Goal: Ask a question

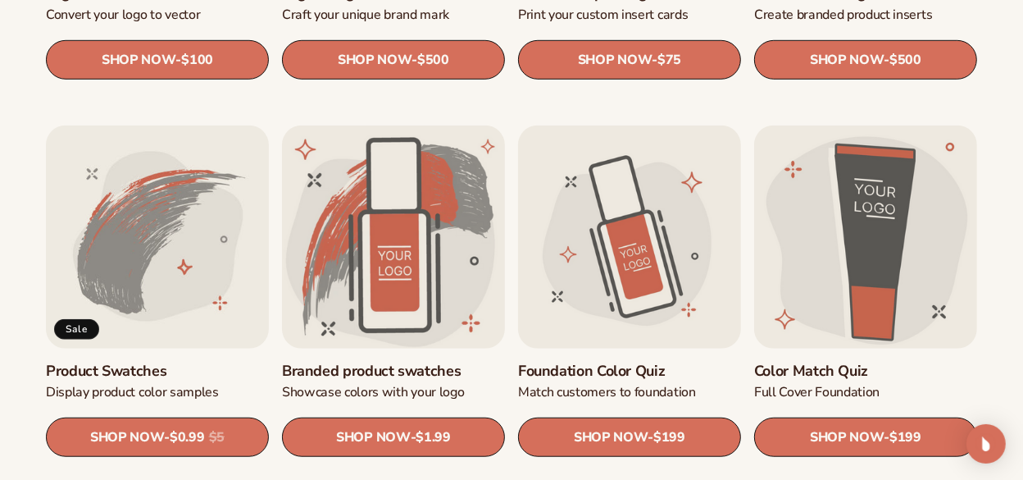
scroll to position [956, 0]
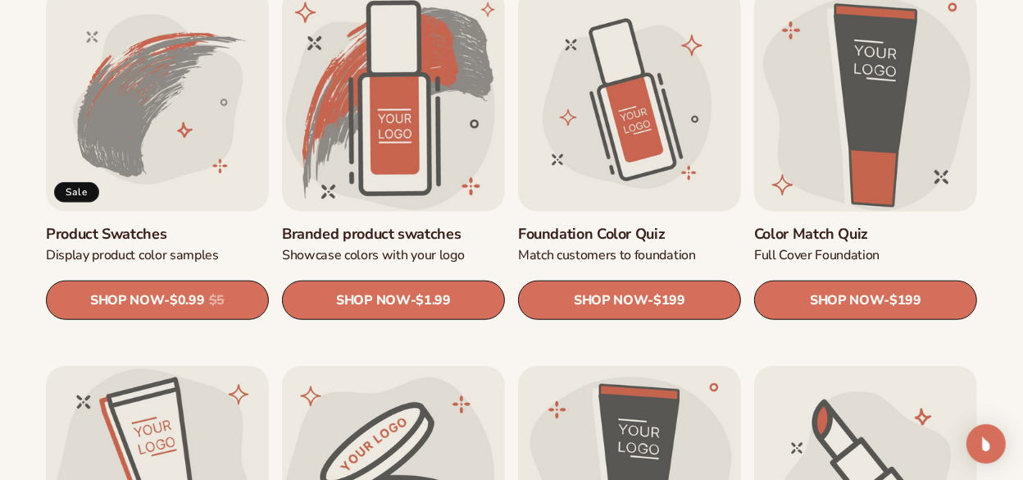
click at [812, 225] on link "Color Match Quiz" at bounding box center [865, 234] width 223 height 19
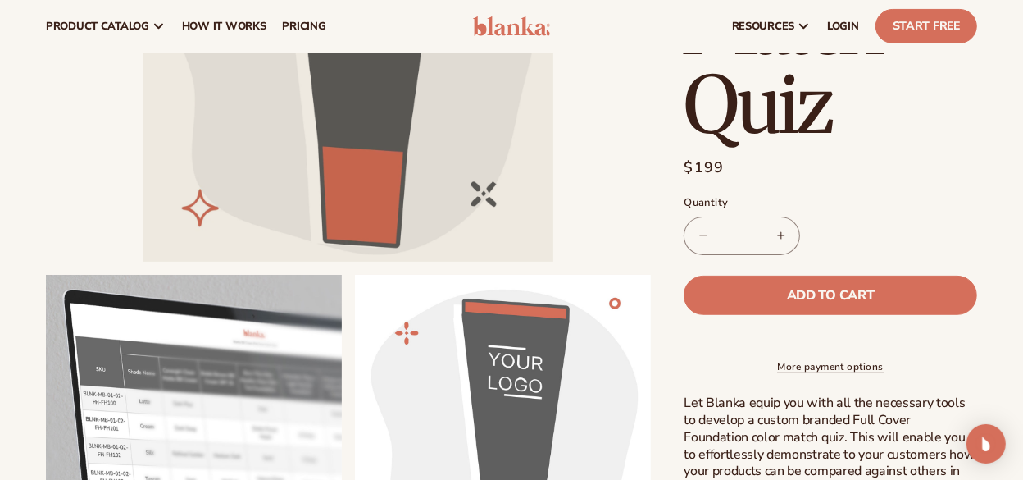
scroll to position [273, 0]
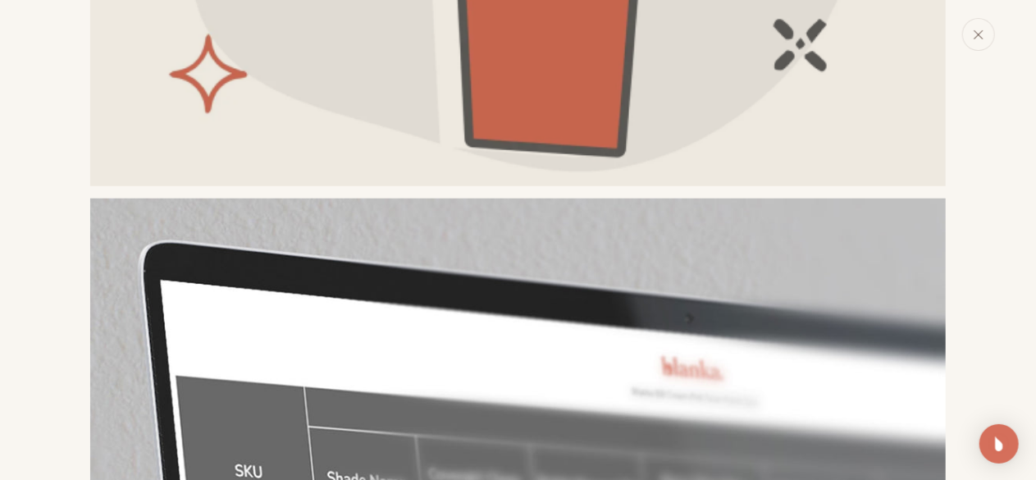
scroll to position [599, 0]
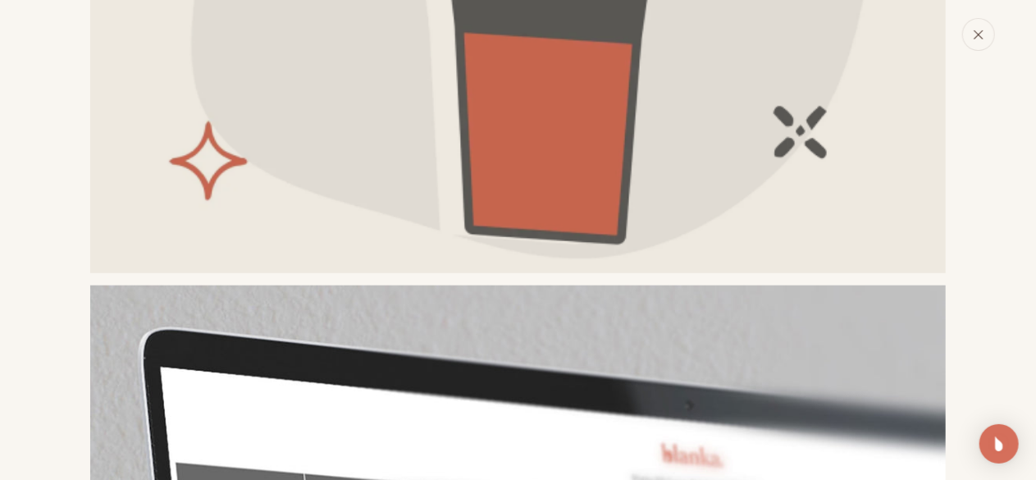
click at [981, 39] on icon "Close" at bounding box center [977, 34] width 11 height 11
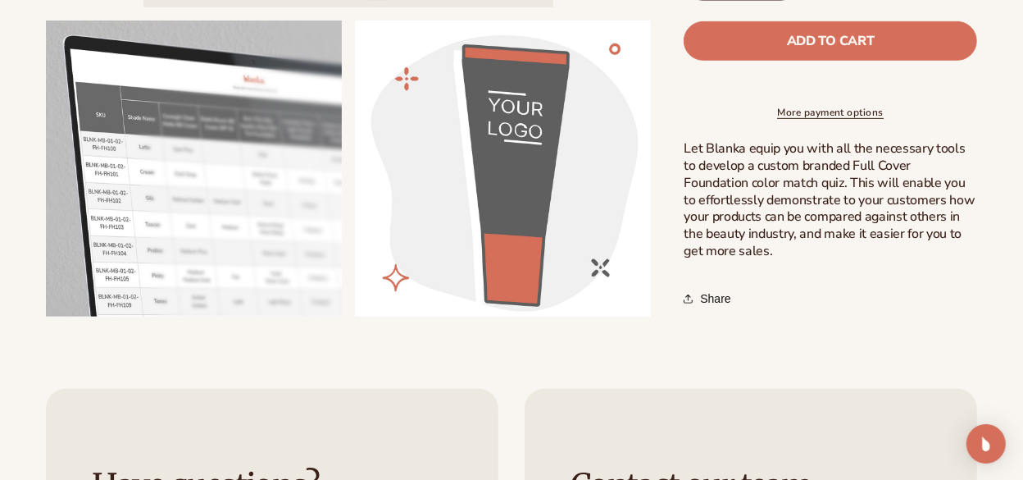
scroll to position [546, 0]
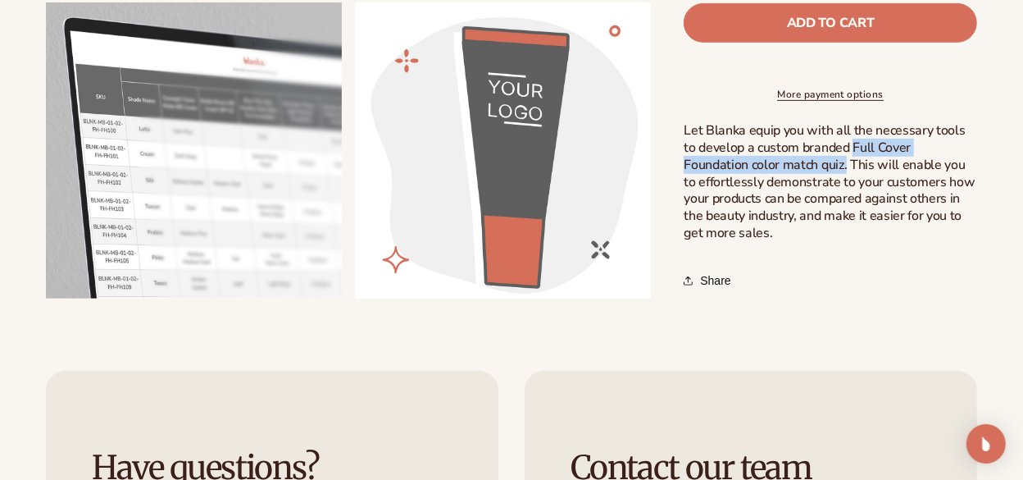
drag, startPoint x: 836, startPoint y: 146, endPoint x: 779, endPoint y: 162, distance: 59.5
click at [779, 162] on span "Let Blanka equip you with all the necessary tools to develop a custom branded F…" at bounding box center [829, 182] width 291 height 121
copy span "Full Cover Foundation color match quiz."
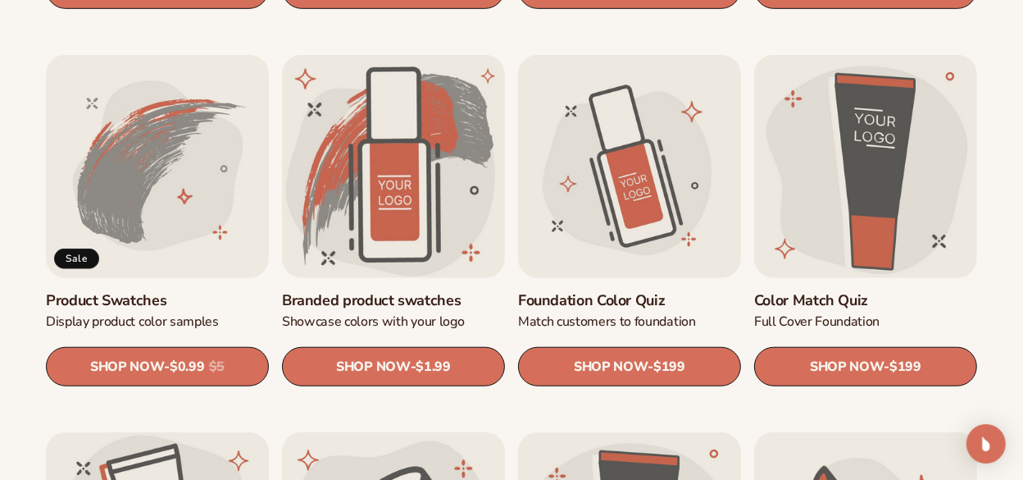
scroll to position [956, 0]
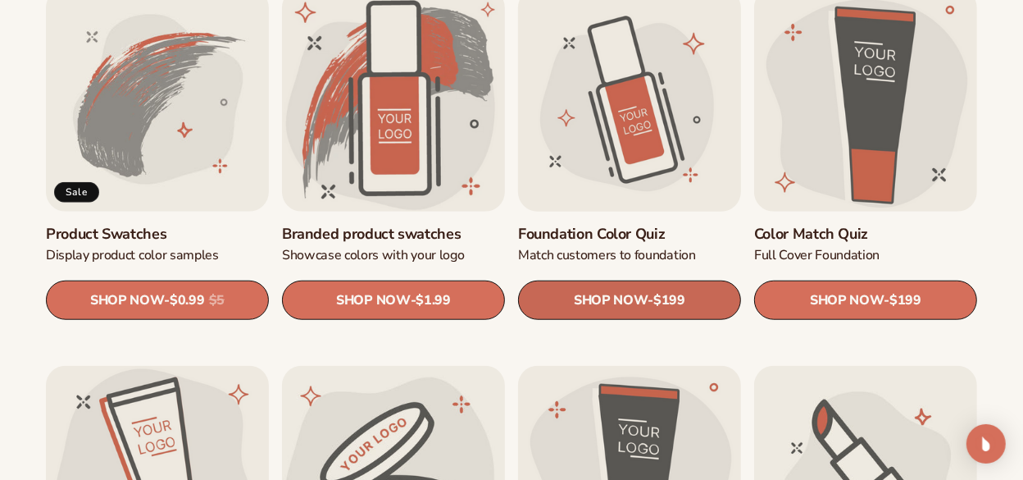
click at [658, 303] on span "$199" at bounding box center [669, 301] width 32 height 16
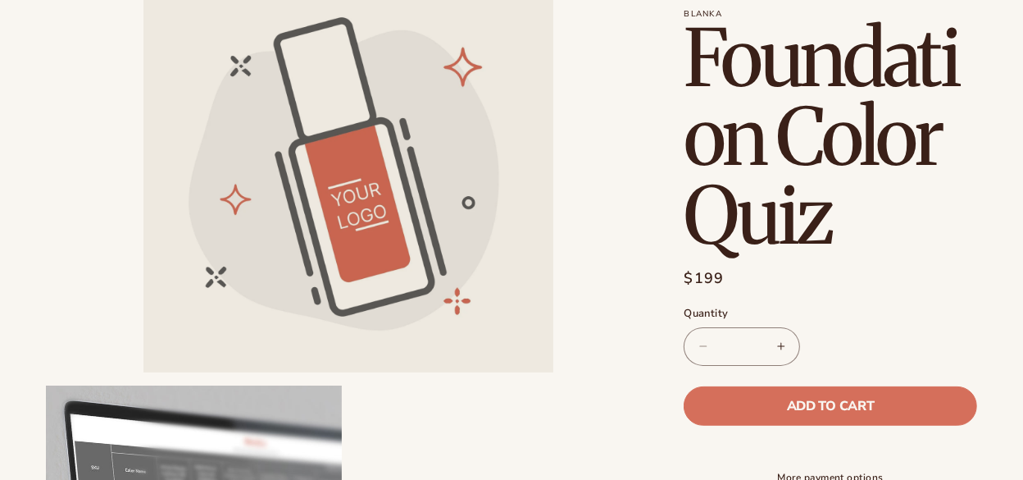
scroll to position [273, 0]
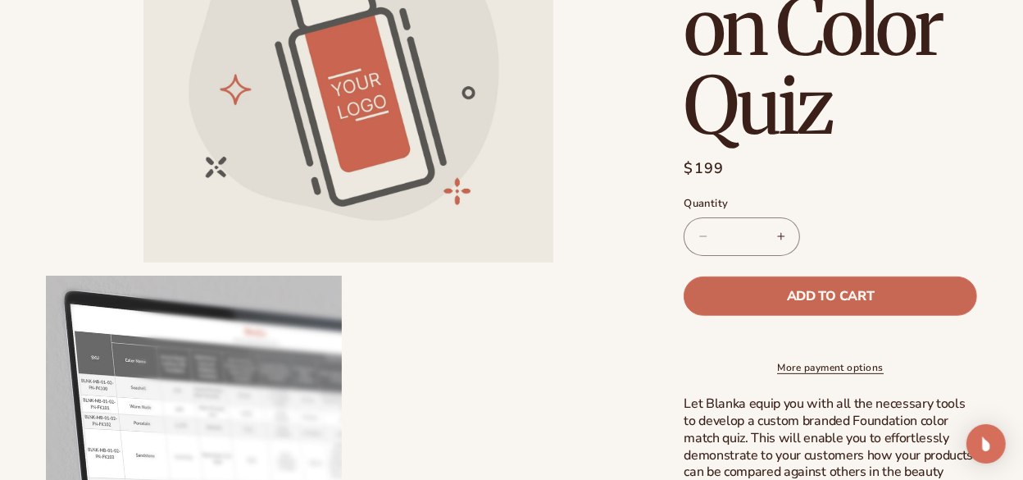
click at [854, 289] on span "Add to cart" at bounding box center [830, 295] width 87 height 13
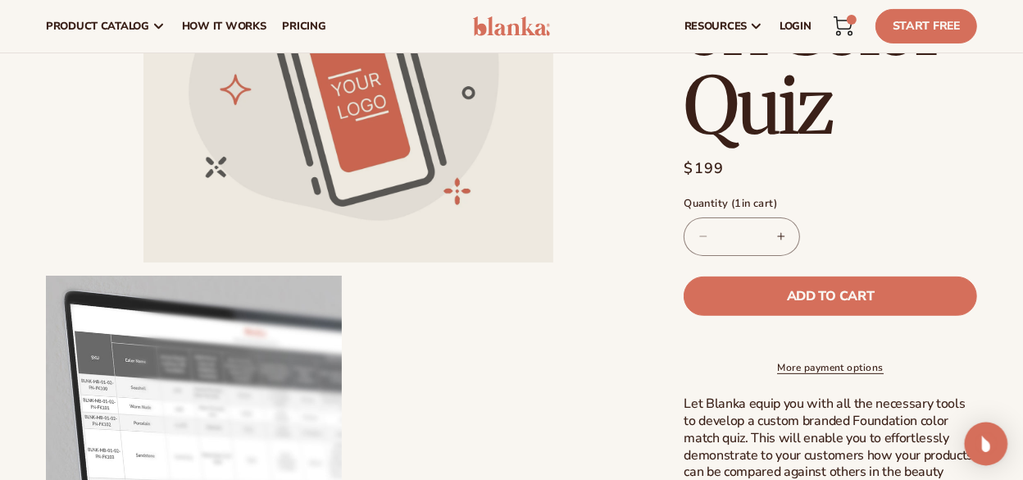
click at [998, 438] on div "Open Intercom Messenger" at bounding box center [986, 443] width 43 height 43
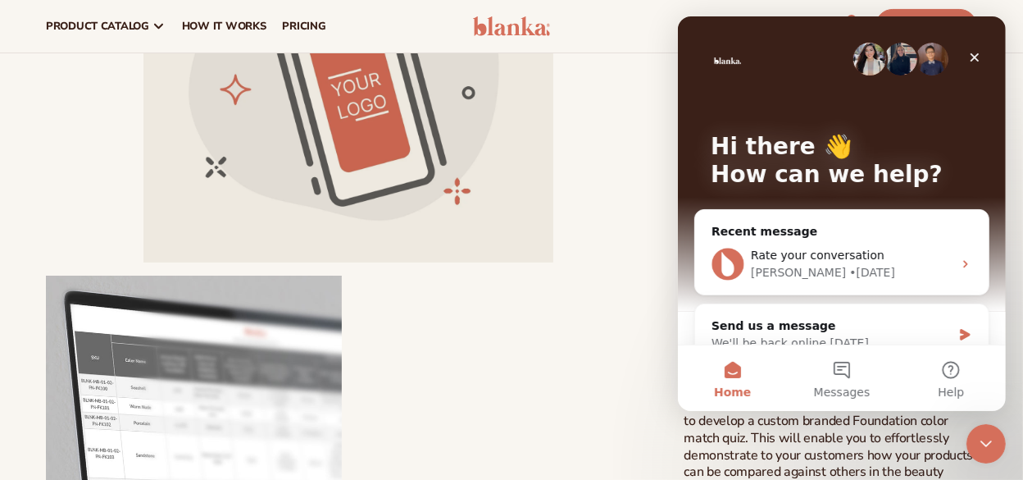
scroll to position [0, 0]
click at [843, 369] on button "Messages" at bounding box center [840, 378] width 109 height 66
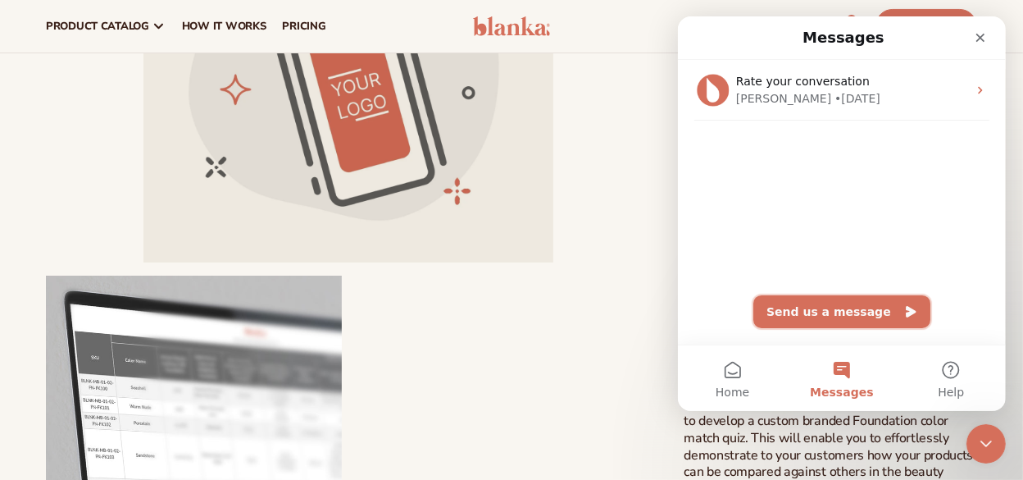
click at [845, 310] on button "Send us a message" at bounding box center [841, 311] width 177 height 33
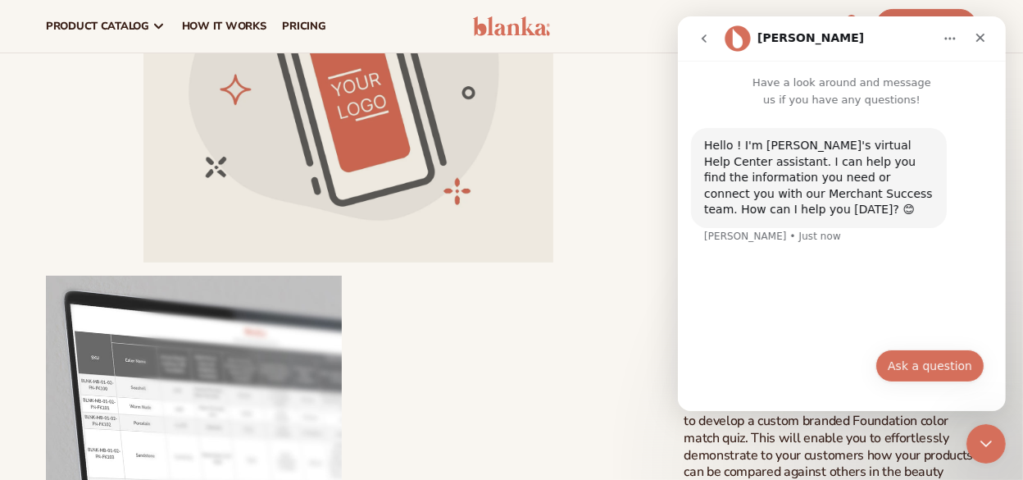
click at [936, 361] on button "Ask a question" at bounding box center [929, 365] width 109 height 33
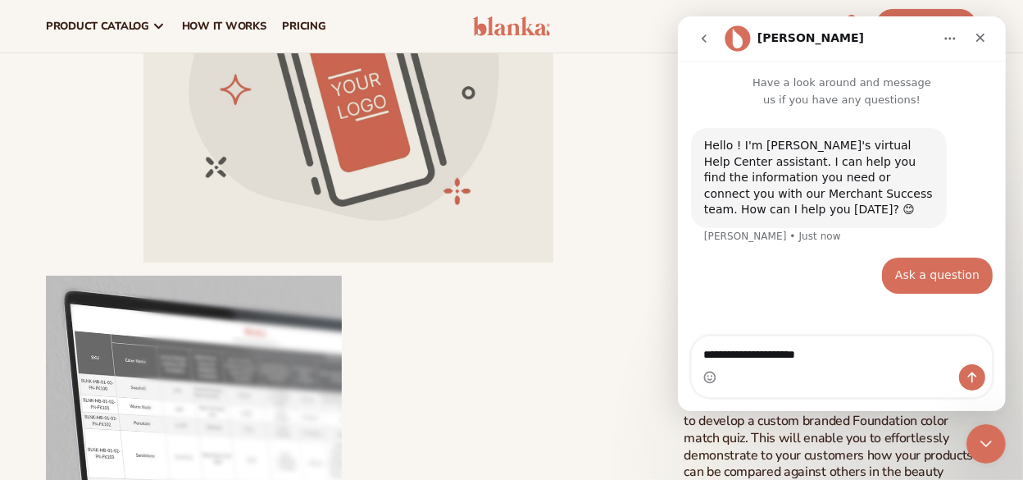
type textarea "**********"
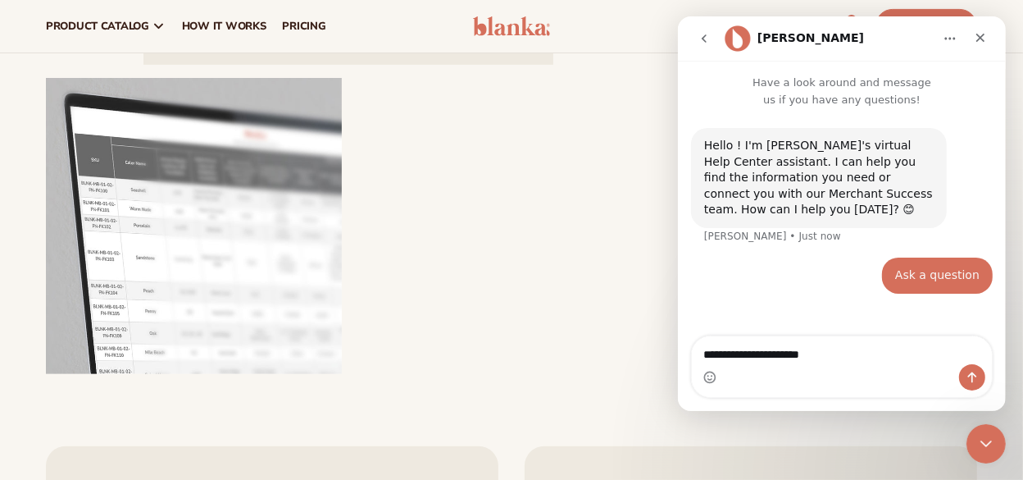
scroll to position [410, 0]
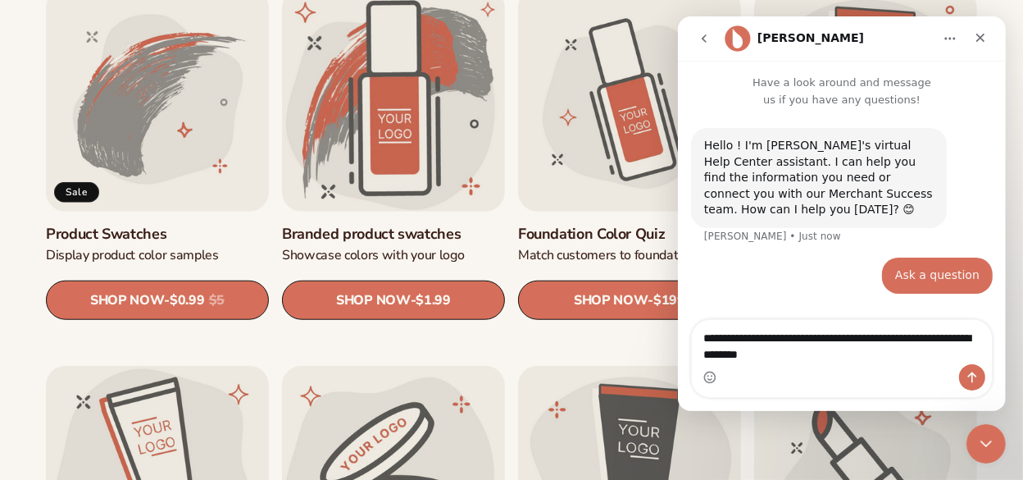
type textarea "**********"
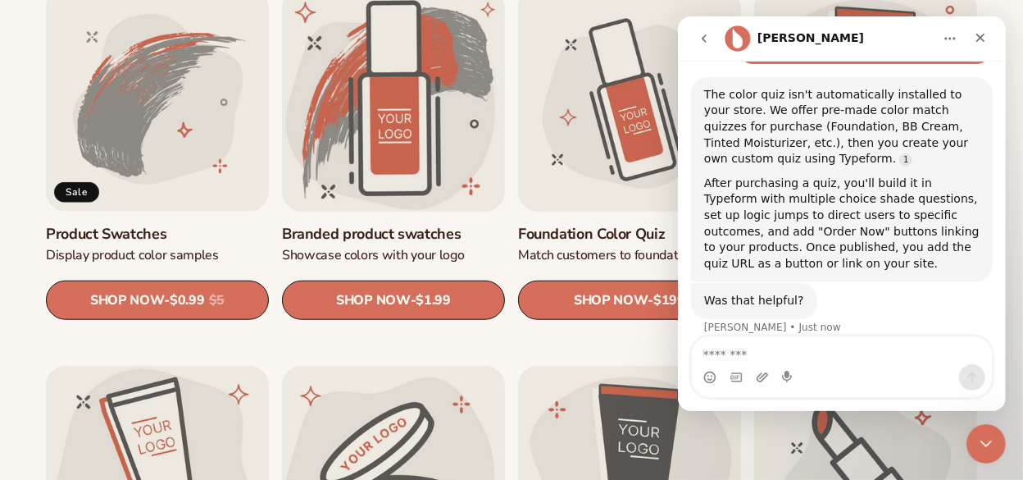
scroll to position [266, 0]
click at [891, 357] on textarea "Message…" at bounding box center [841, 350] width 301 height 28
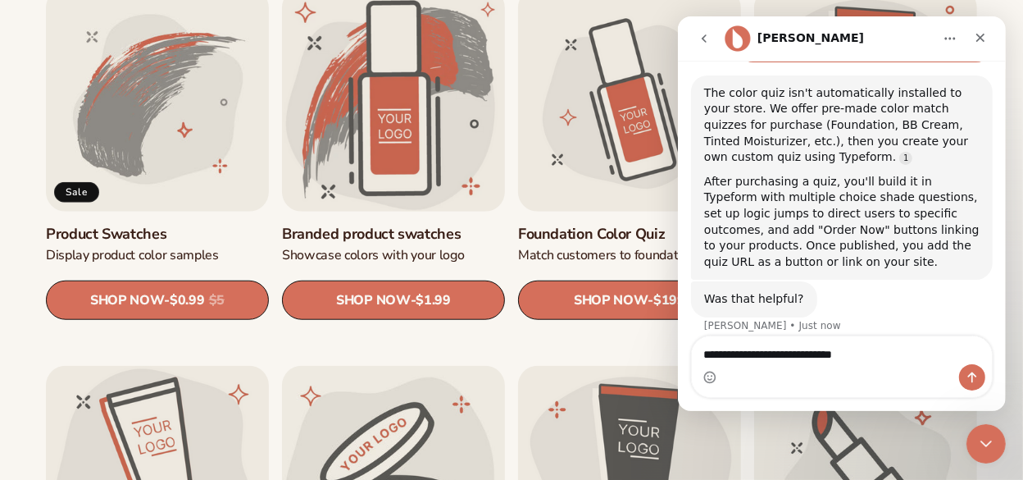
type textarea "**********"
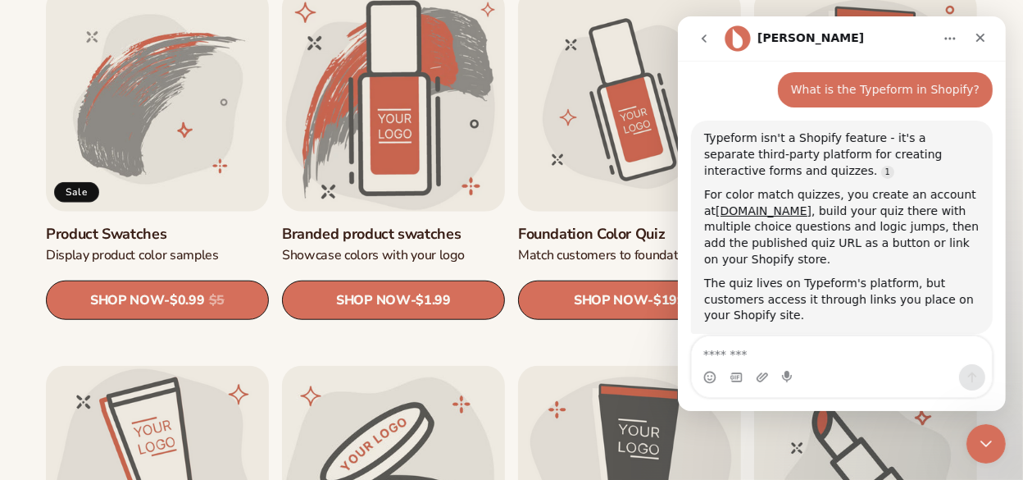
scroll to position [2, 0]
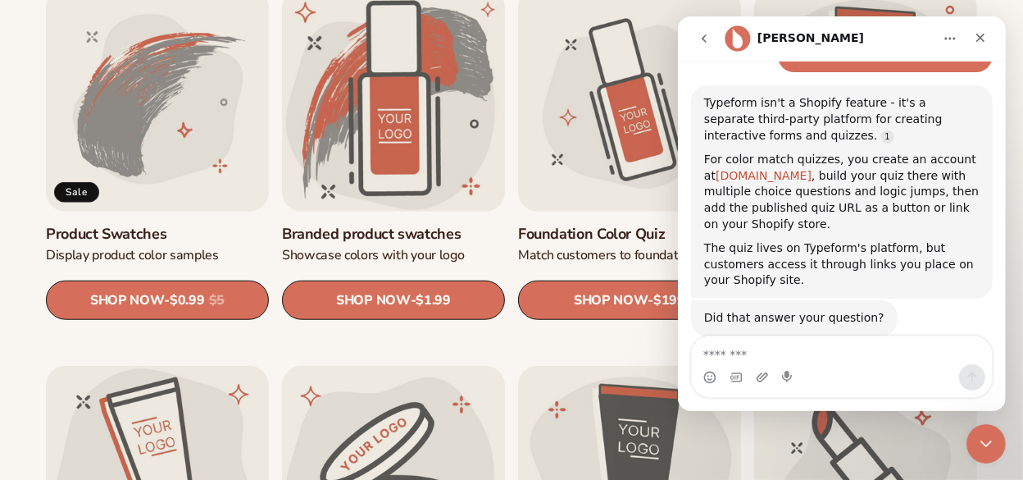
click at [741, 169] on link "typeform.com" at bounding box center [763, 175] width 96 height 13
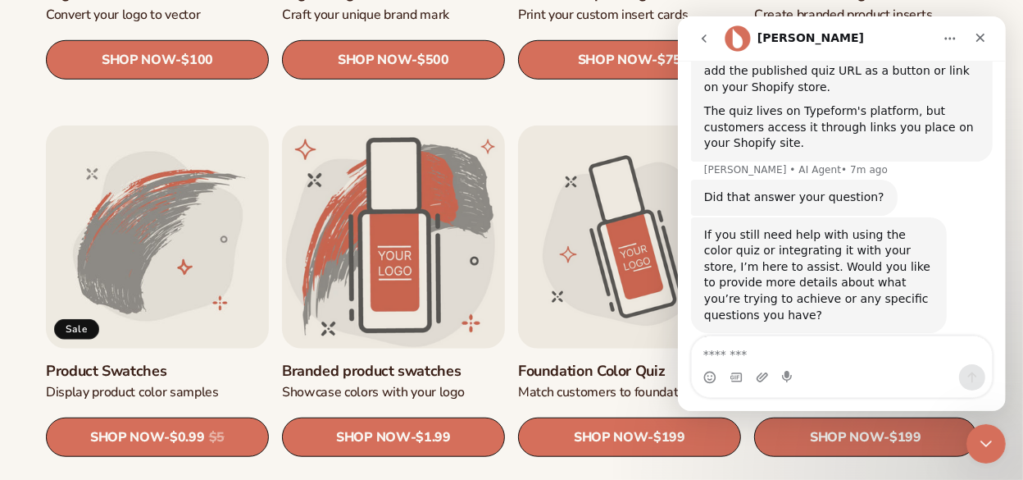
scroll to position [956, 0]
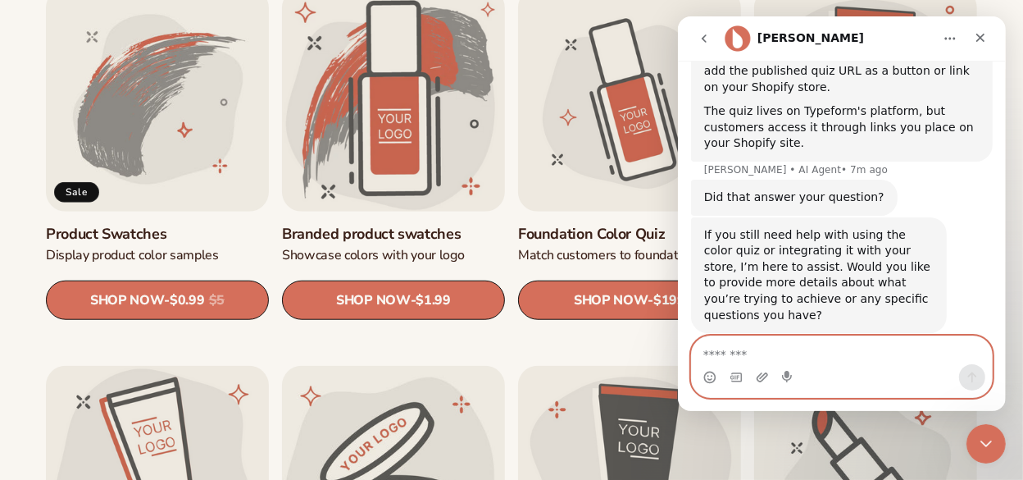
click at [893, 363] on textarea "Message…" at bounding box center [841, 350] width 301 height 28
type textarea "*"
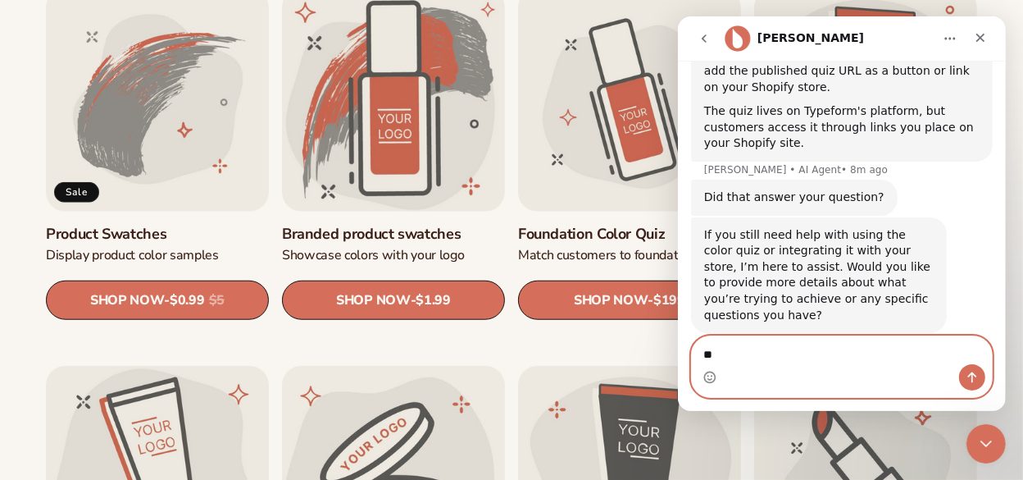
type textarea "*"
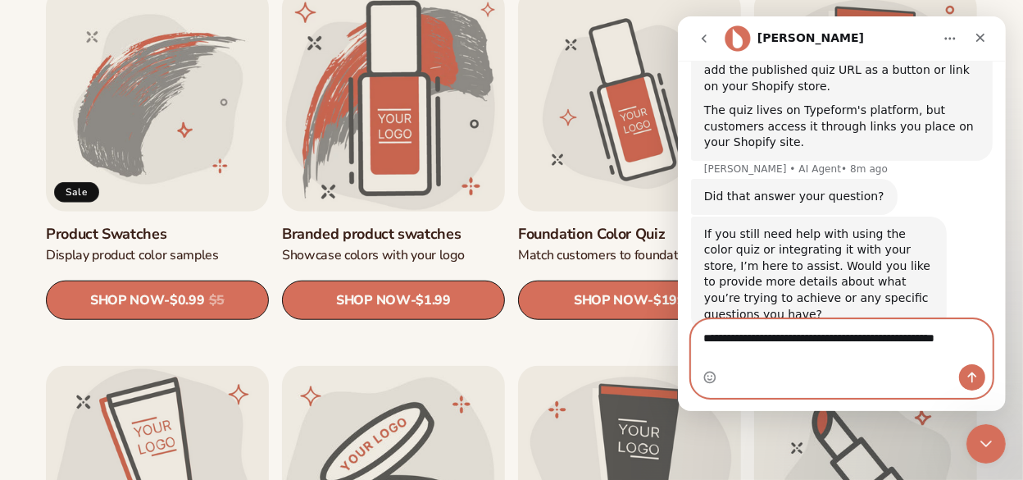
scroll to position [713, 0]
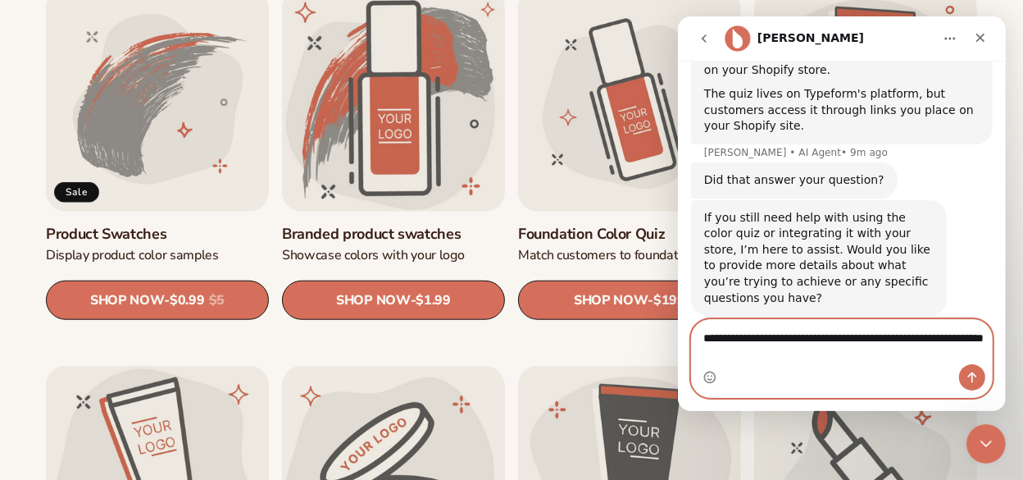
type textarea "**********"
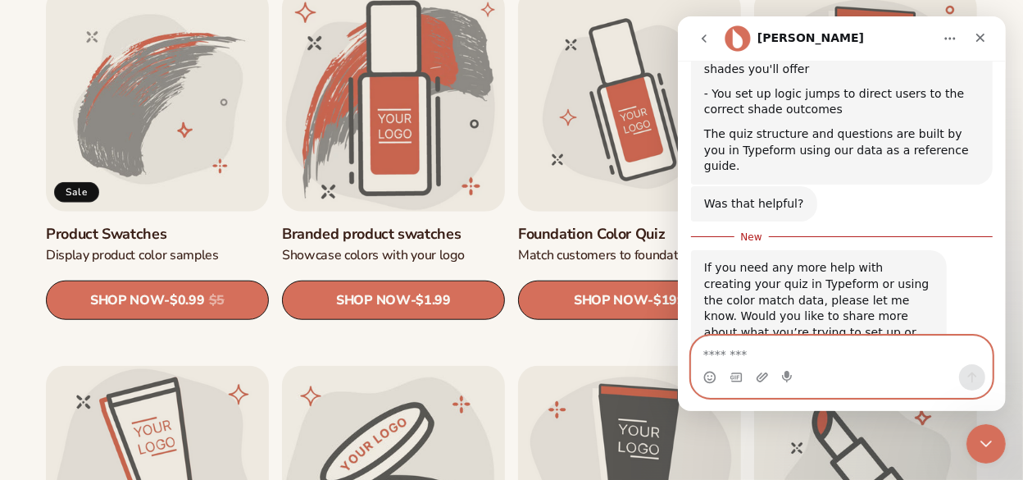
scroll to position [976, 0]
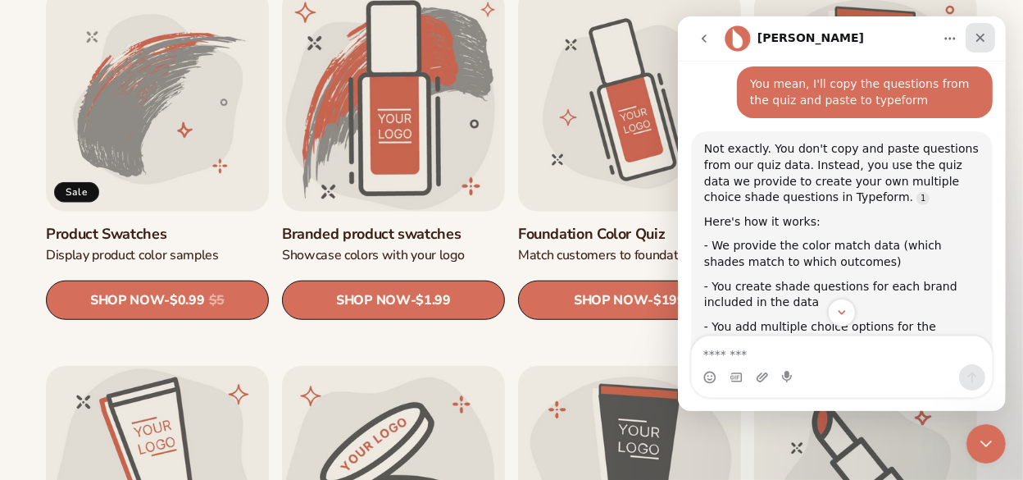
click at [979, 35] on icon "Close" at bounding box center [979, 37] width 13 height 13
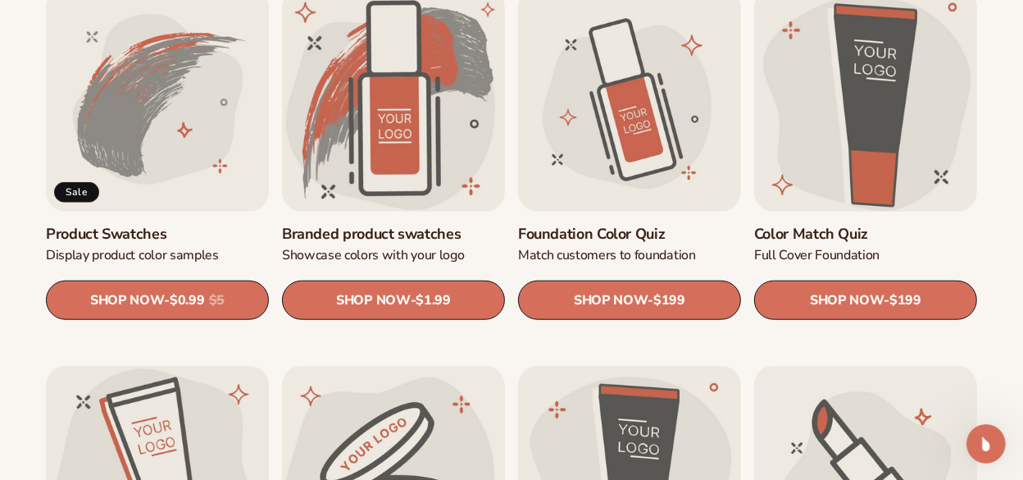
scroll to position [1207, 0]
